Goal: Task Accomplishment & Management: Complete application form

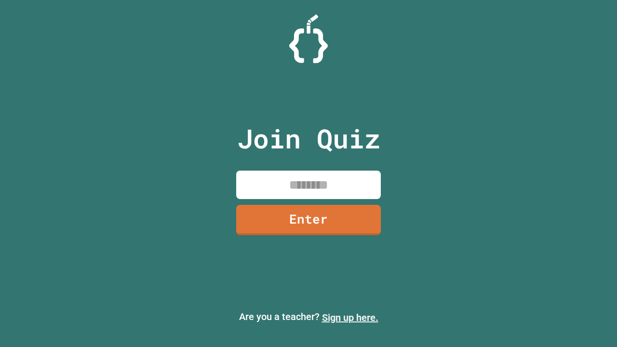
click at [350, 318] on link "Sign up here." at bounding box center [350, 318] width 56 height 12
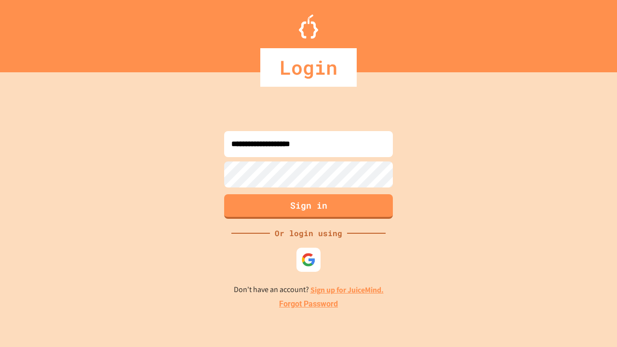
type input "**********"
